Goal: Task Accomplishment & Management: Manage account settings

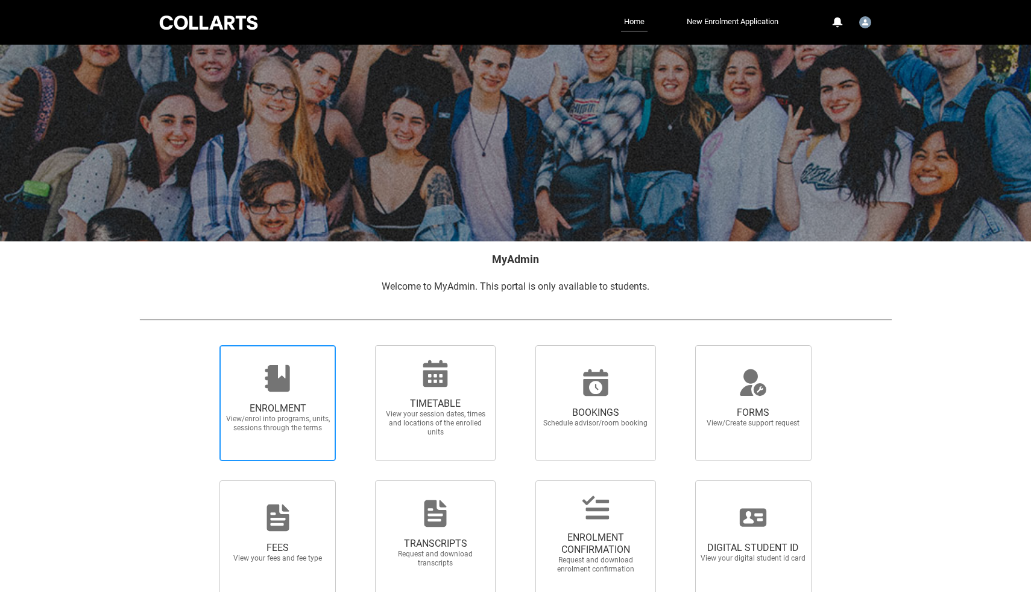
click at [314, 369] on div at bounding box center [278, 378] width 116 height 29
click at [205, 345] on input "ENROLMENT View/enrol into programs, units, sessions through the terms" at bounding box center [204, 344] width 1 height 1
radio input "true"
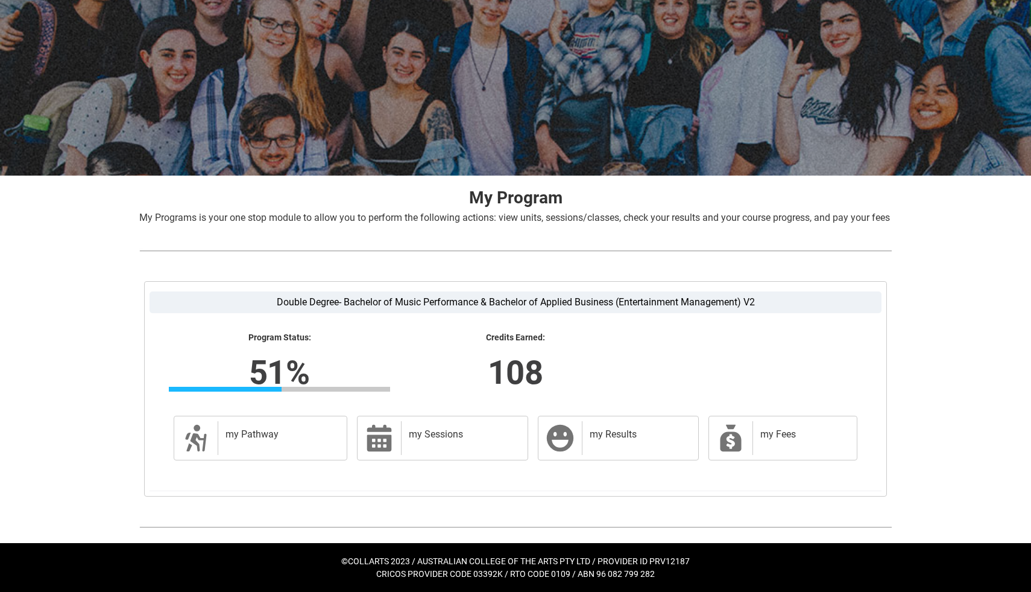
scroll to position [78, 0]
click at [432, 438] on h2 "my Sessions" at bounding box center [462, 434] width 107 height 12
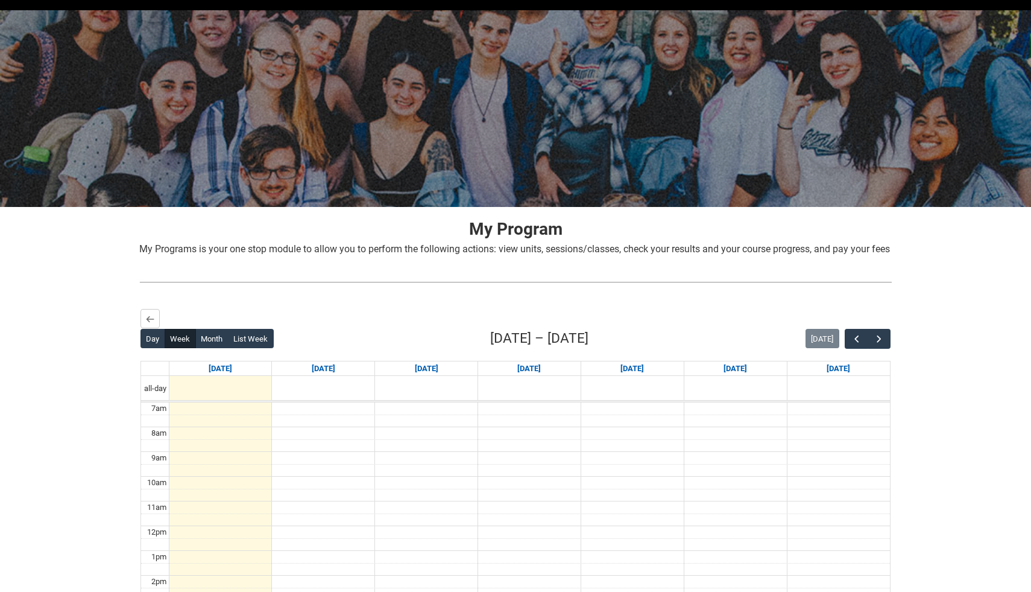
scroll to position [36, 0]
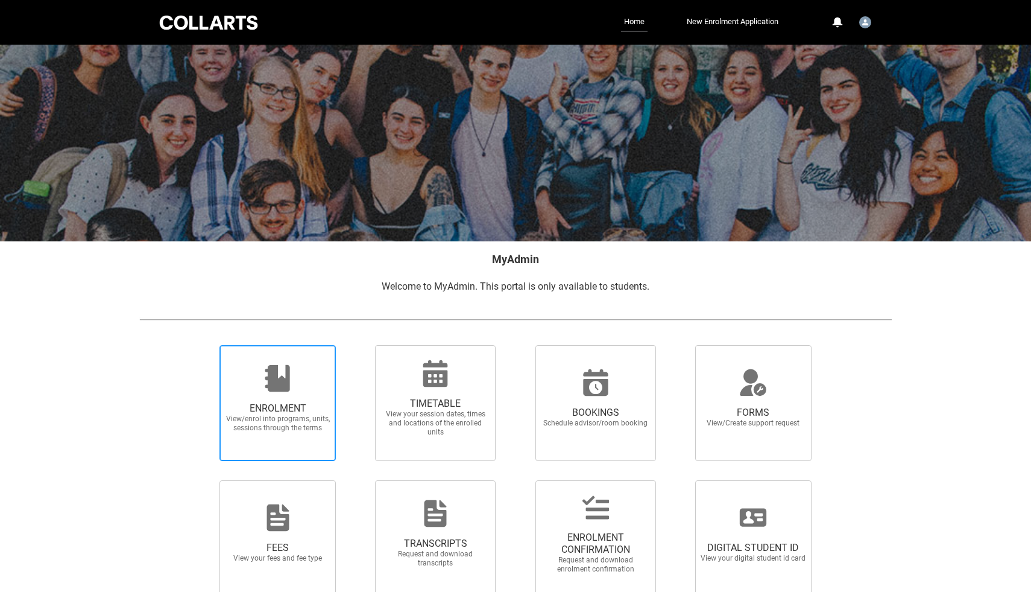
click at [256, 406] on span "ENROLMENT" at bounding box center [278, 408] width 106 height 12
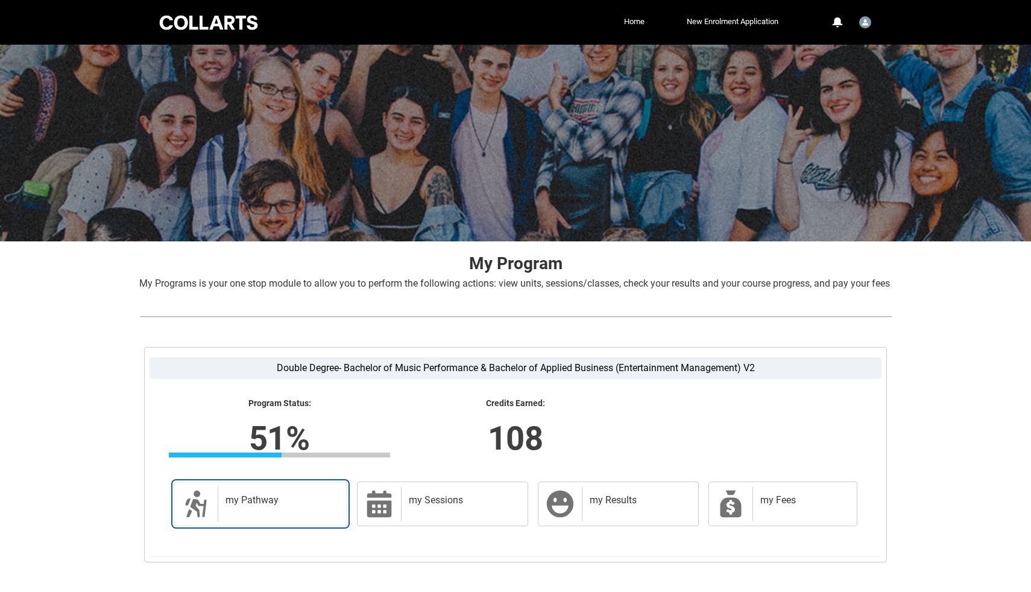
click at [288, 506] on h2 "my Pathway" at bounding box center [280, 500] width 109 height 12
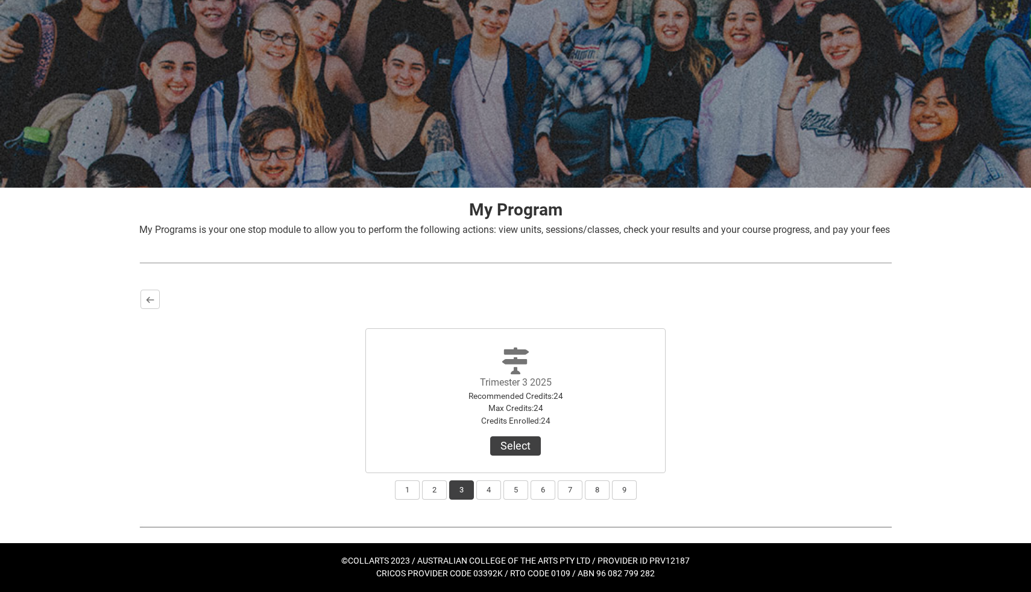
scroll to position [68, 0]
click at [533, 445] on button "Select" at bounding box center [515, 445] width 51 height 19
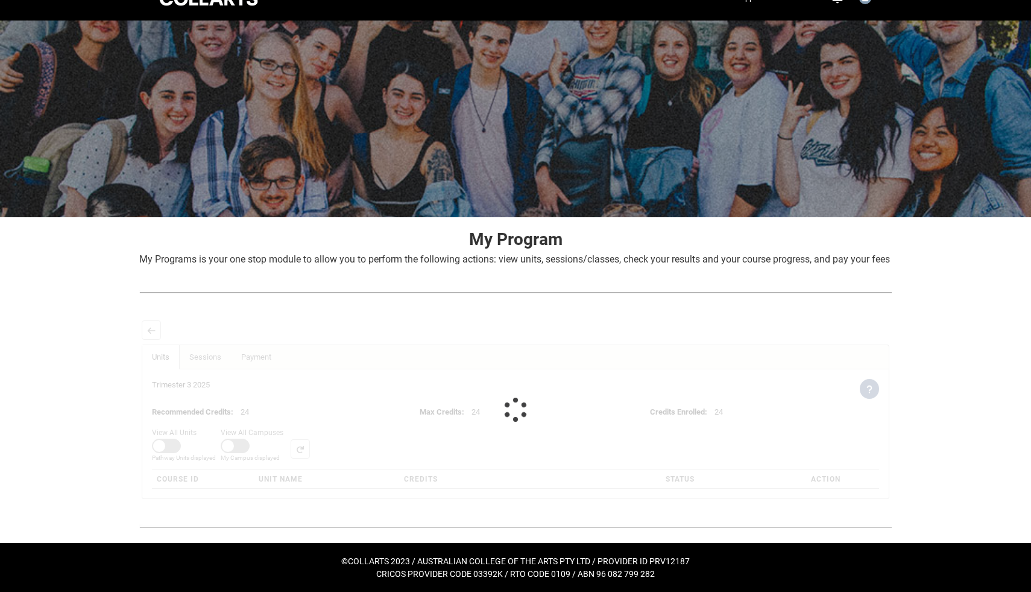
scroll to position [43, 0]
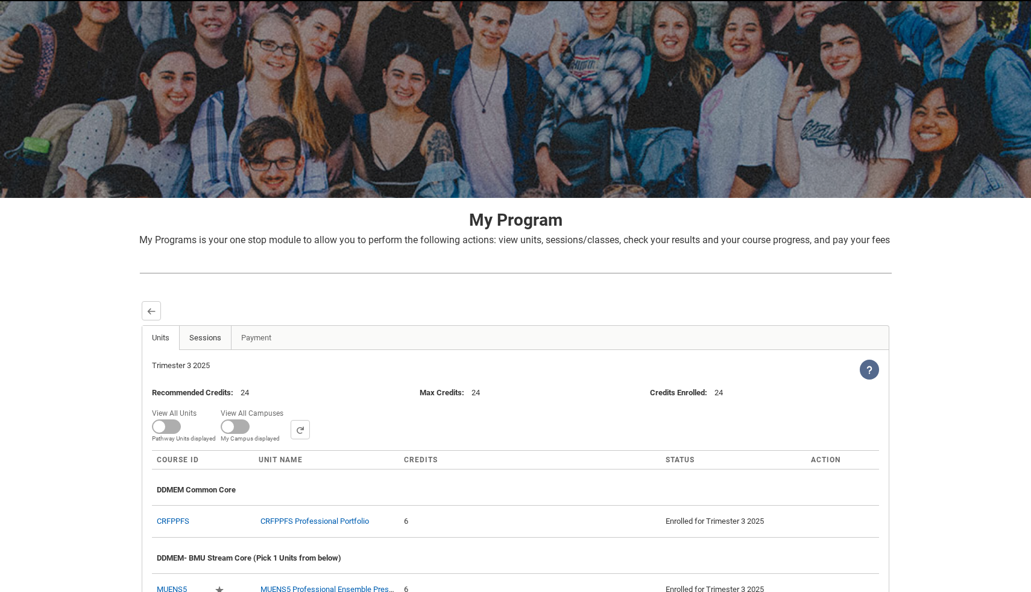
click at [209, 344] on link "Sessions" at bounding box center [205, 338] width 52 height 24
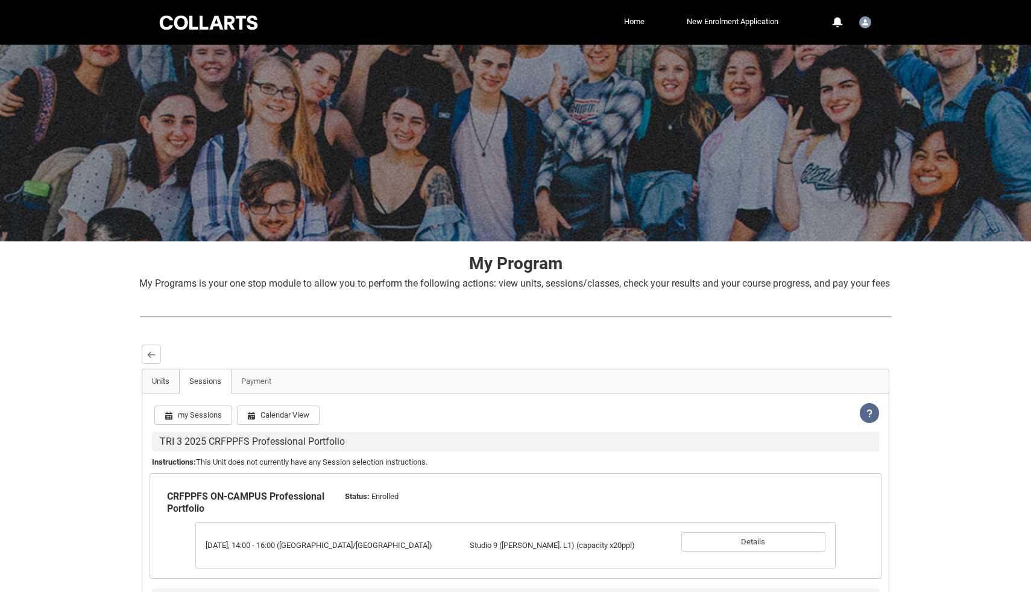
click at [162, 393] on link "Units" at bounding box center [160, 381] width 37 height 24
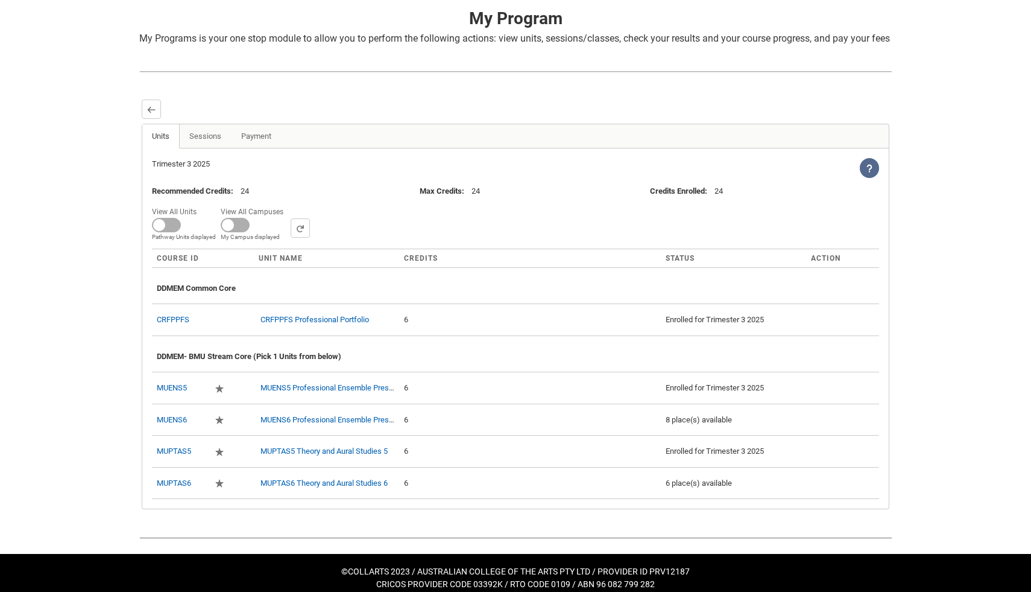
scroll to position [245, 0]
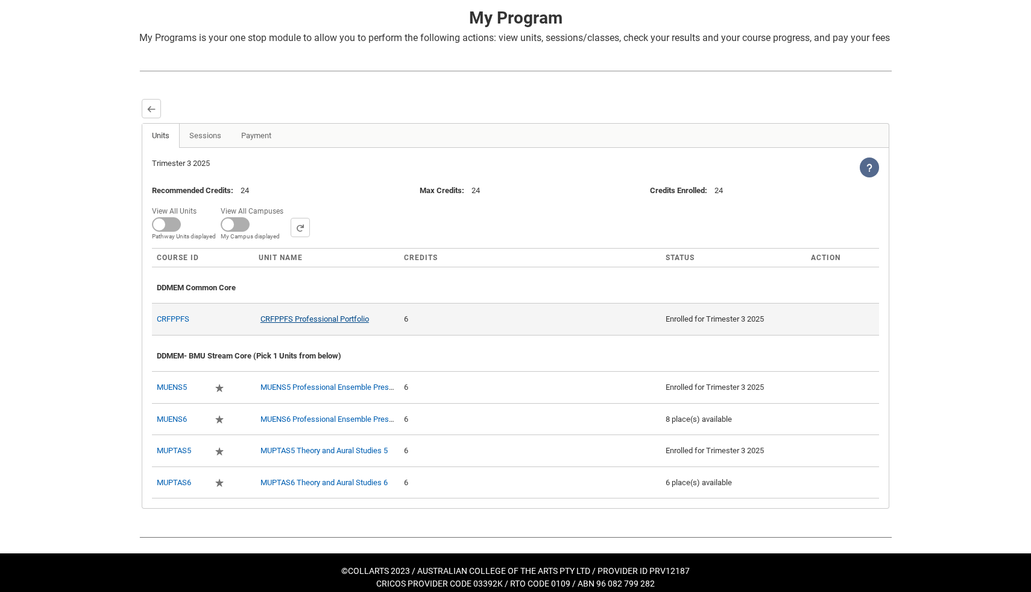
click at [300, 323] on link "CRFPPFS Professional Portfolio" at bounding box center [315, 318] width 109 height 9
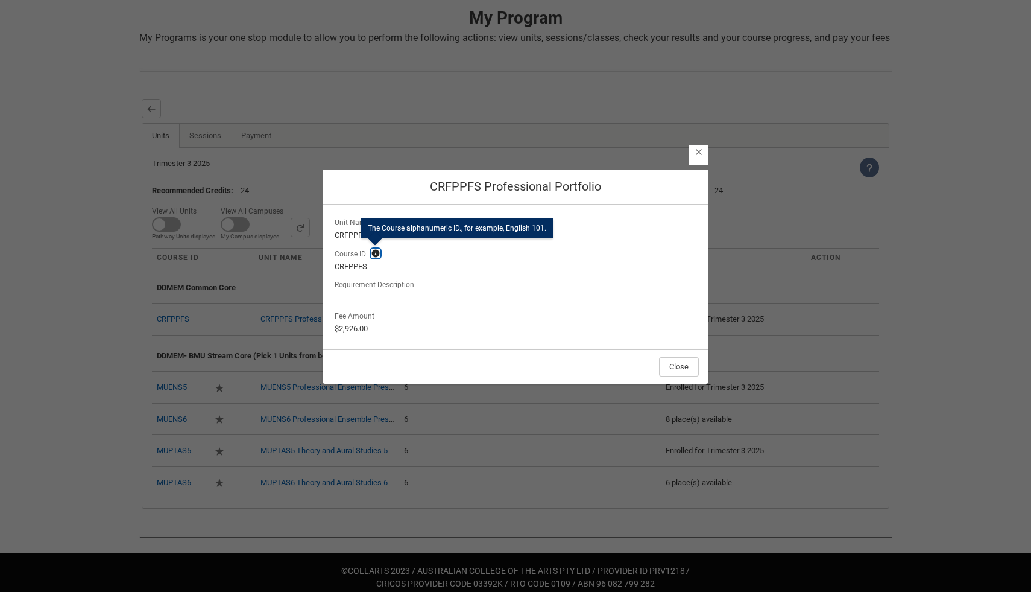
click at [376, 250] on lightning-primitive-icon "button" at bounding box center [376, 253] width 8 height 9
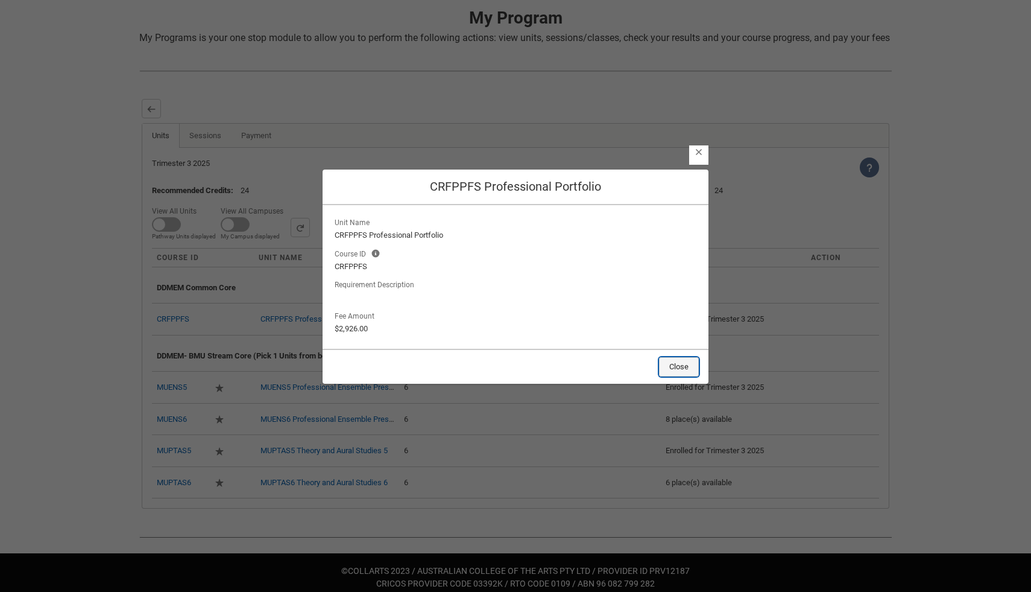
click at [676, 361] on button "Close" at bounding box center [679, 366] width 40 height 19
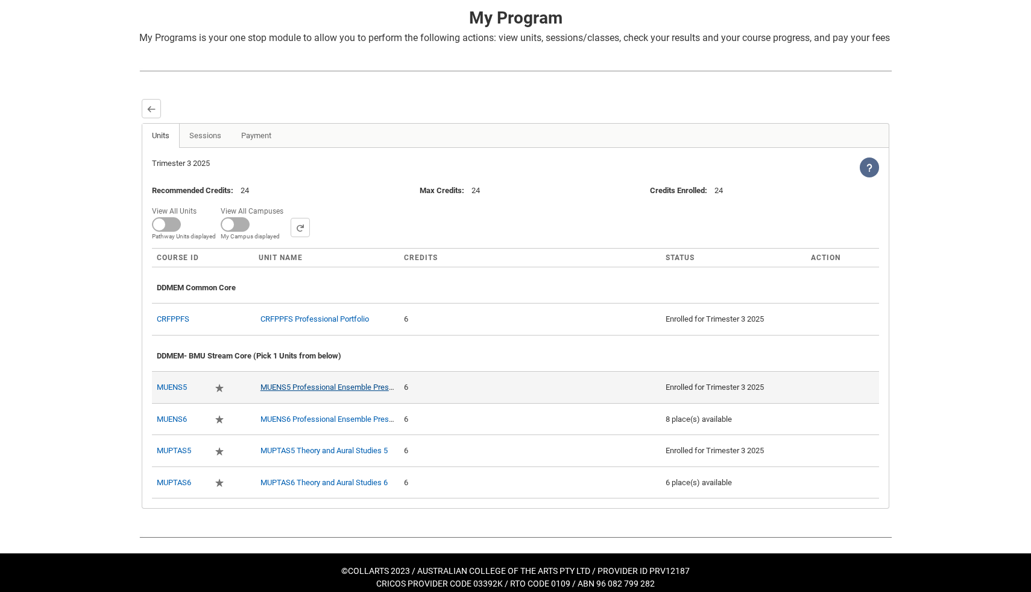
click at [332, 391] on link "MUENS5 Professional Ensemble Presentation 1" at bounding box center [342, 386] width 162 height 9
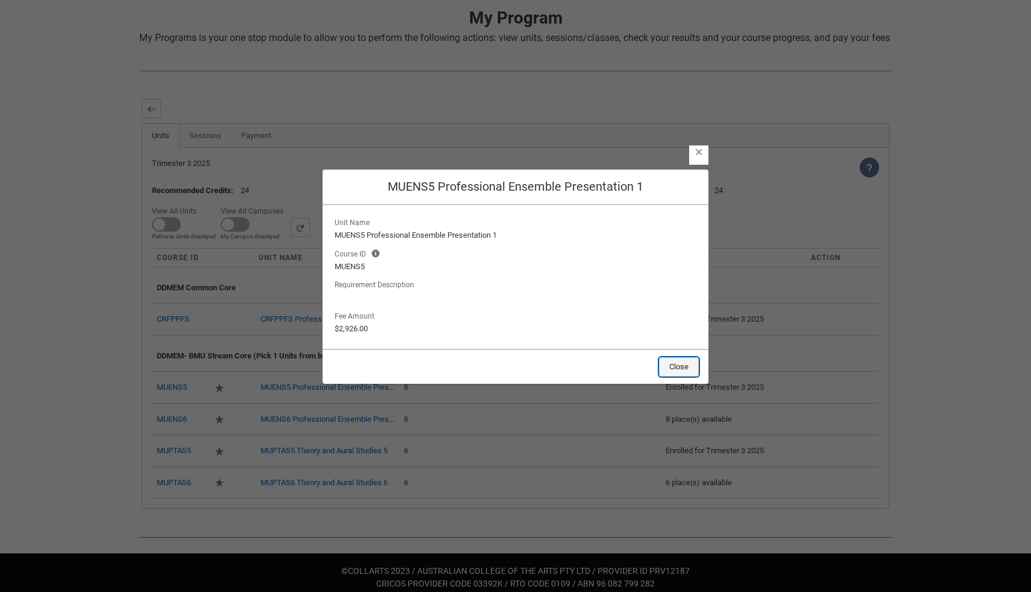
click at [677, 374] on button "Close" at bounding box center [679, 366] width 40 height 19
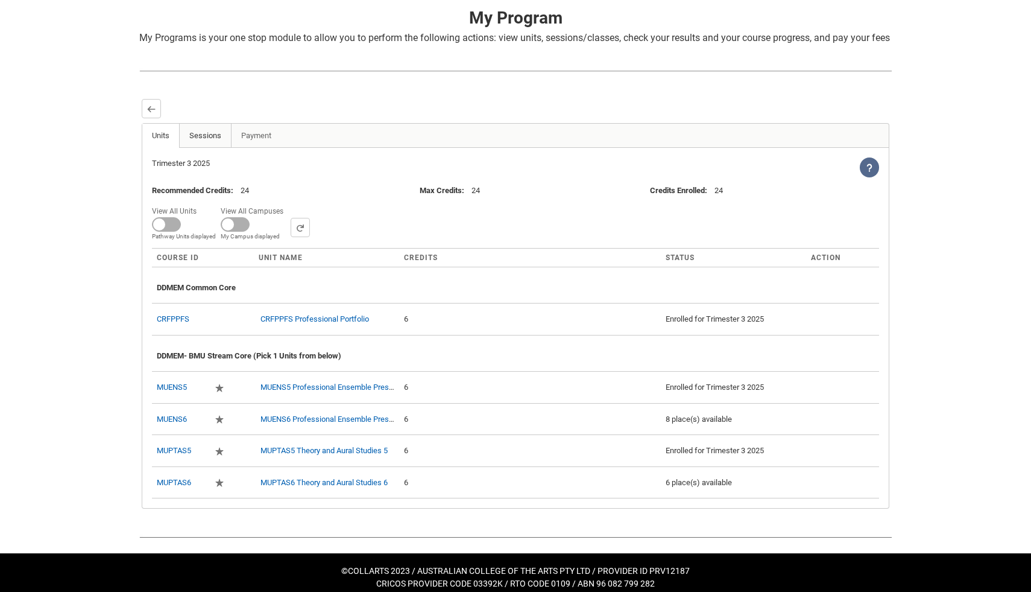
click at [214, 148] on link "Sessions" at bounding box center [205, 136] width 52 height 24
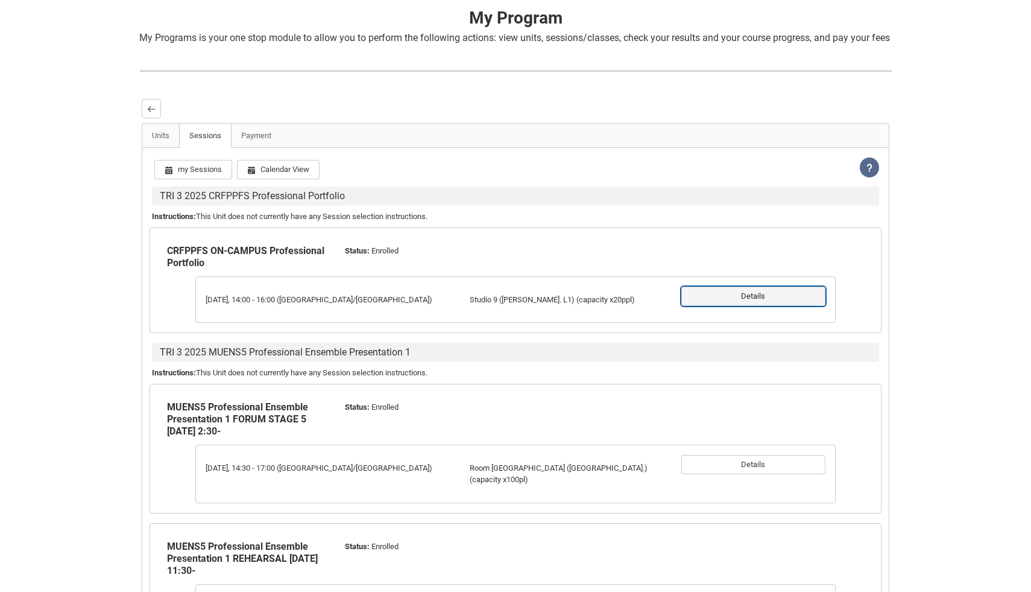
click at [780, 303] on button "Details" at bounding box center [754, 295] width 144 height 19
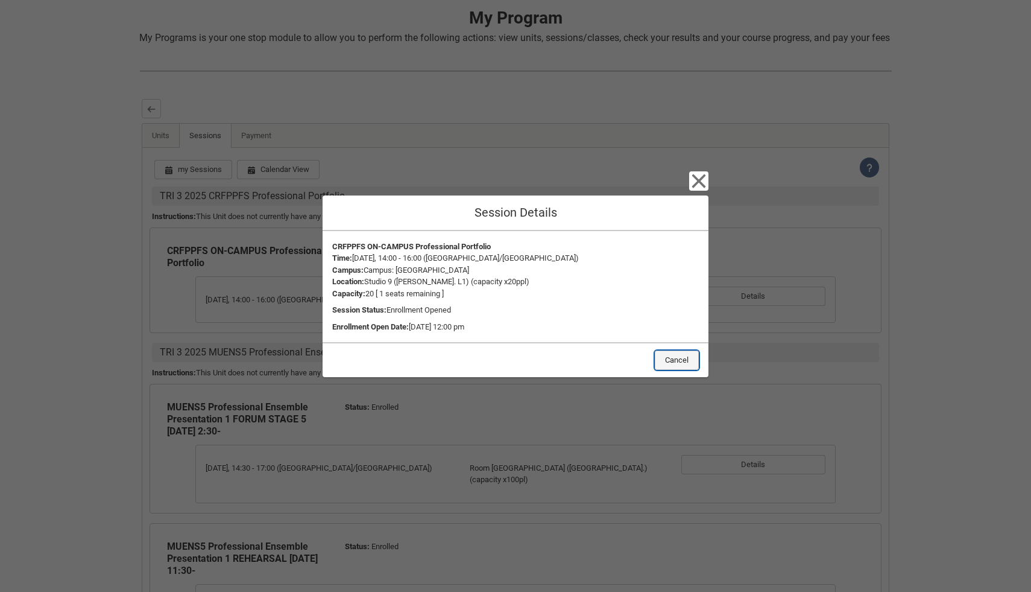
click at [682, 360] on button "Cancel" at bounding box center [677, 359] width 44 height 19
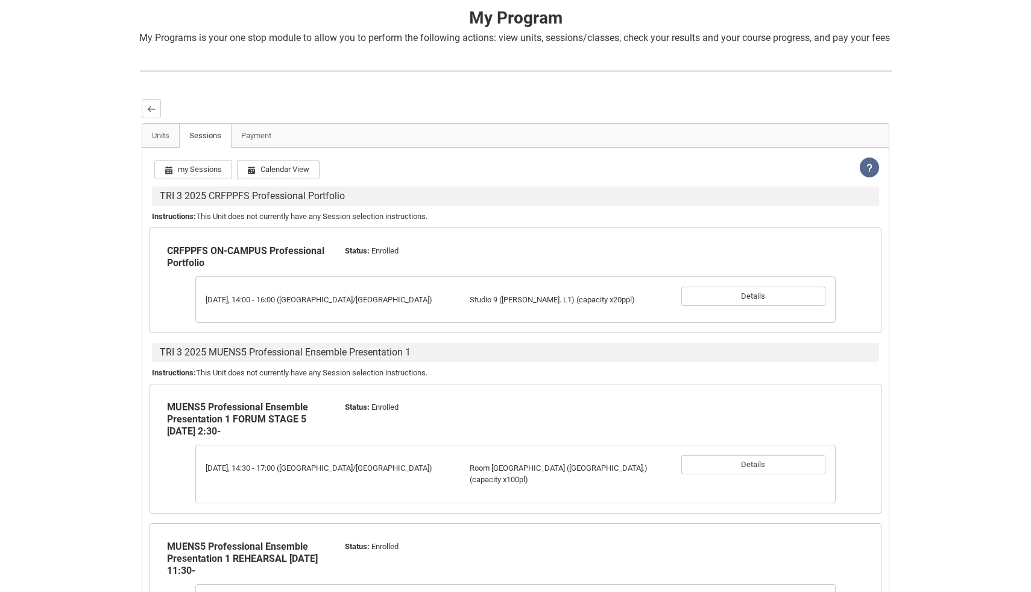
scroll to position [859, 0]
